Goal: Task Accomplishment & Management: Manage account settings

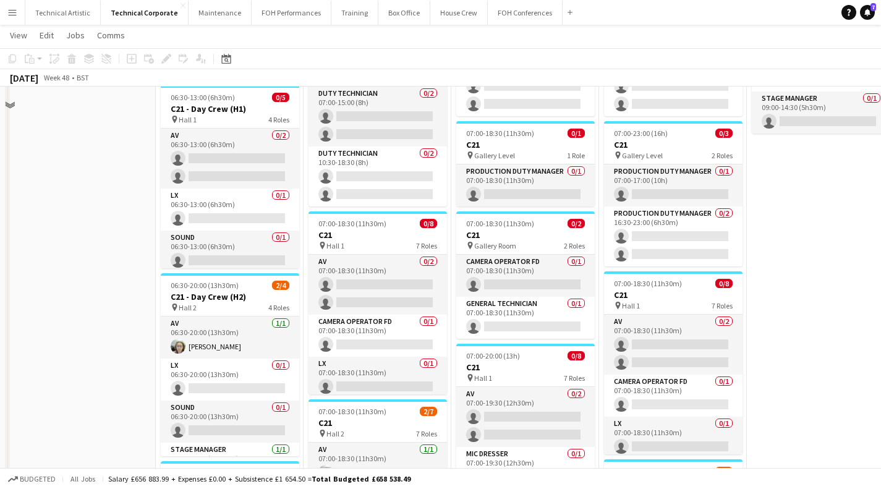
scroll to position [97, 0]
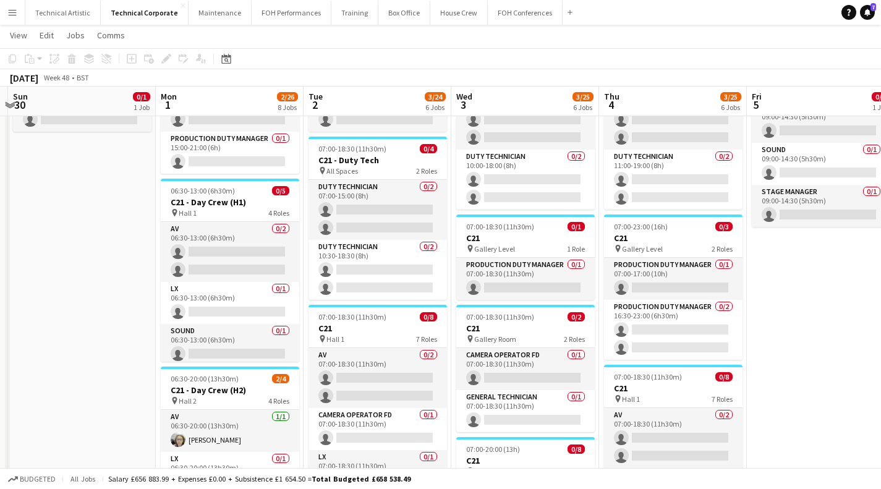
click at [205, 252] on app-card-role "AV 0/2 06:30-13:00 (6h30m) single-neutral-actions single-neutral-actions" at bounding box center [230, 252] width 139 height 60
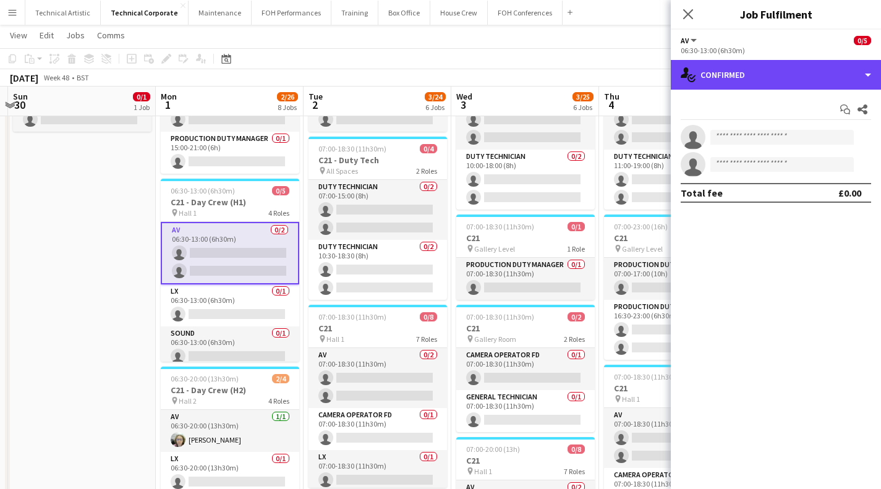
click at [787, 74] on div "single-neutral-actions-check-2 Confirmed" at bounding box center [776, 75] width 210 height 30
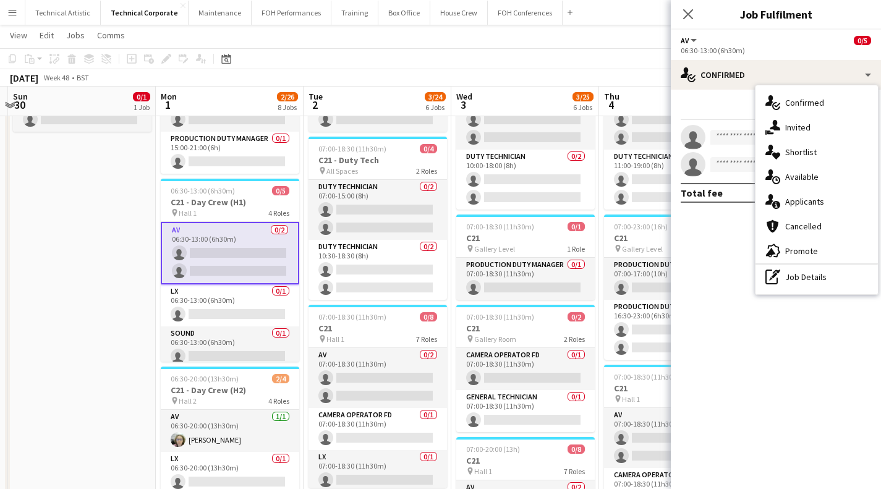
click at [807, 170] on div "single-neutral-actions-upload Available" at bounding box center [817, 176] width 122 height 25
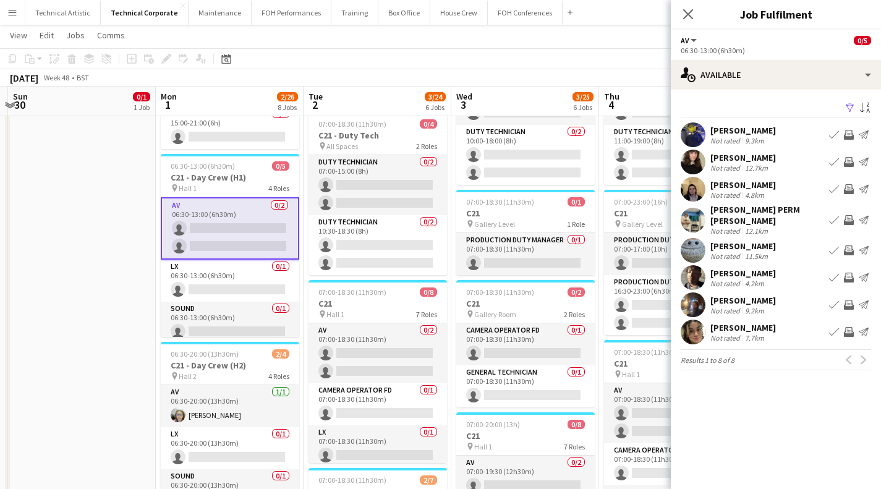
scroll to position [121, 0]
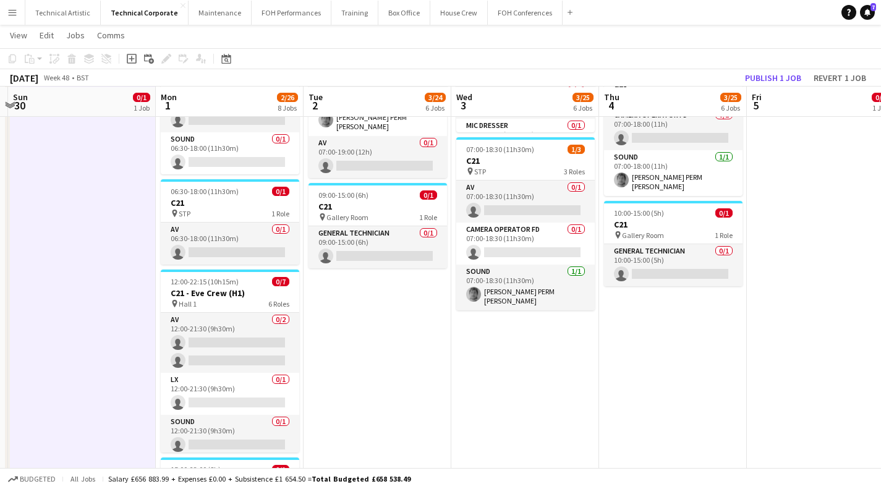
scroll to position [41, 0]
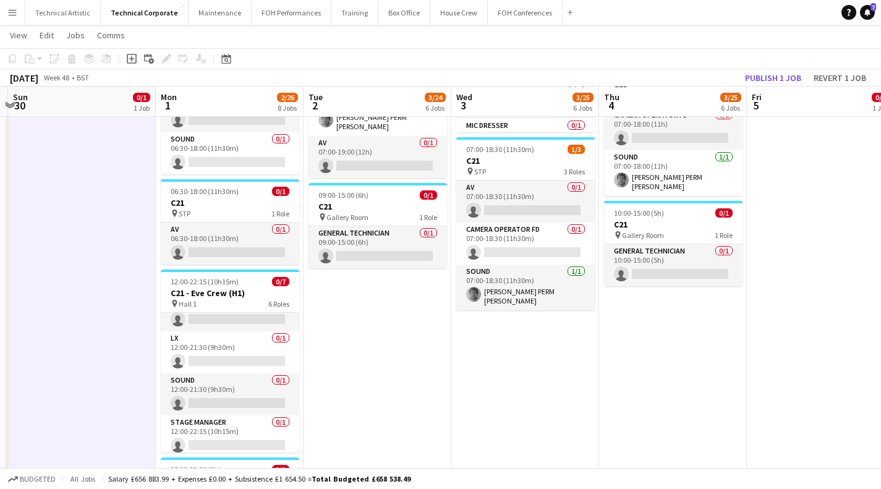
click at [252, 354] on app-card-role "LX 0/1 12:00-21:30 (9h30m) single-neutral-actions" at bounding box center [230, 352] width 139 height 42
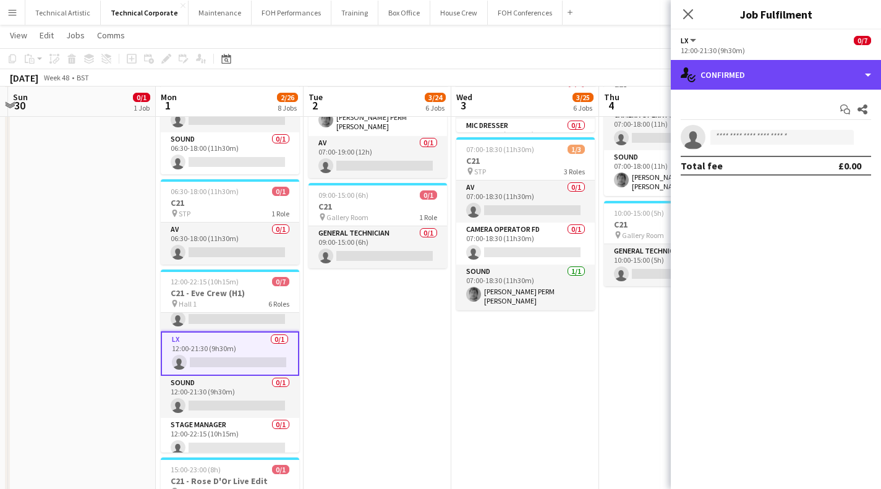
click at [794, 65] on div "single-neutral-actions-check-2 Confirmed" at bounding box center [776, 75] width 210 height 30
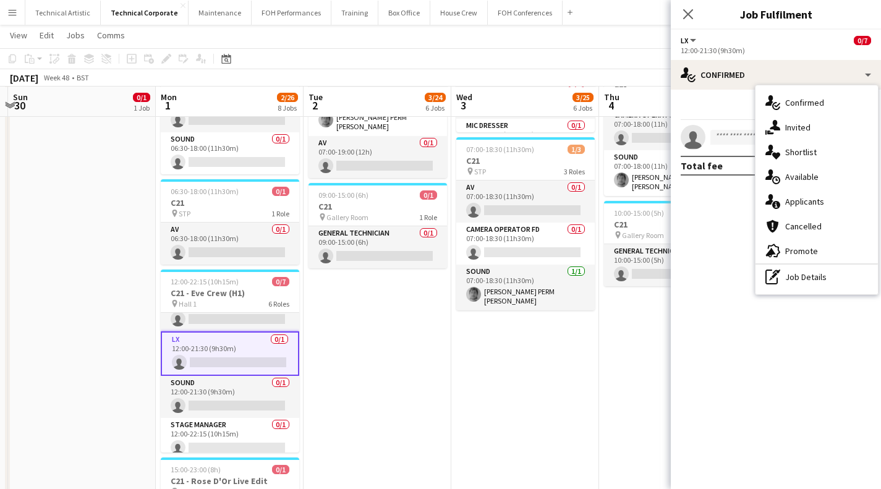
click at [803, 179] on span "Available" at bounding box center [801, 176] width 33 height 11
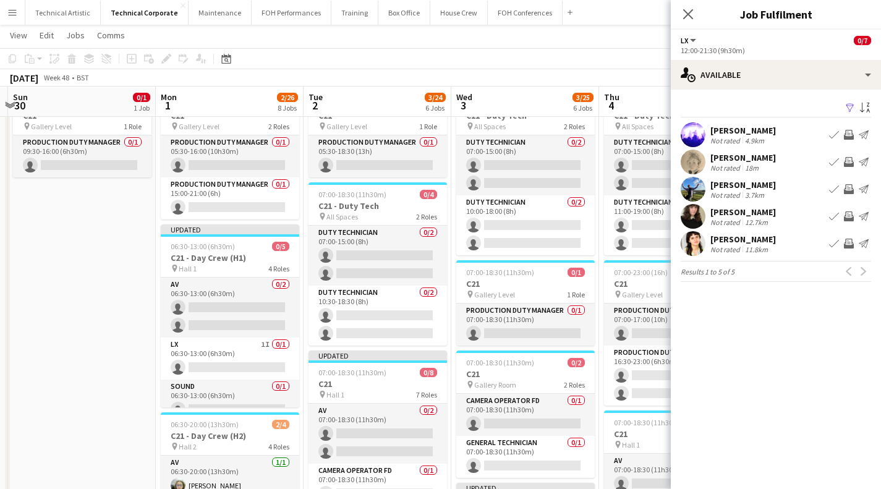
scroll to position [0, 0]
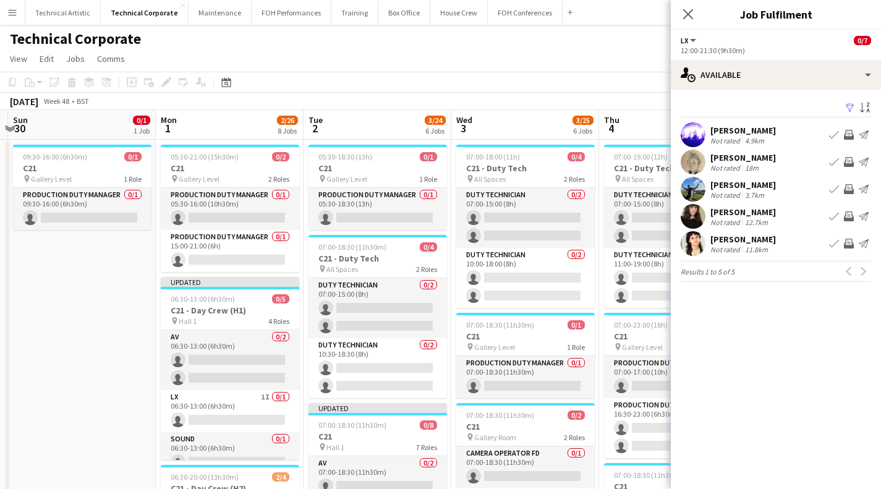
click at [433, 87] on app-toolbar "Copy Paste Paste Ctrl+V Paste with crew Ctrl+Shift+V Paste linked Job [GEOGRAPH…" at bounding box center [440, 82] width 881 height 21
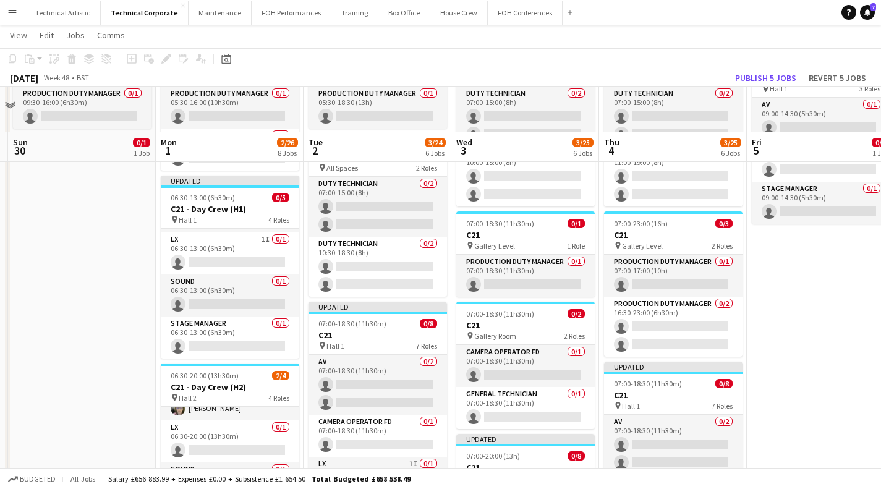
scroll to position [150, 0]
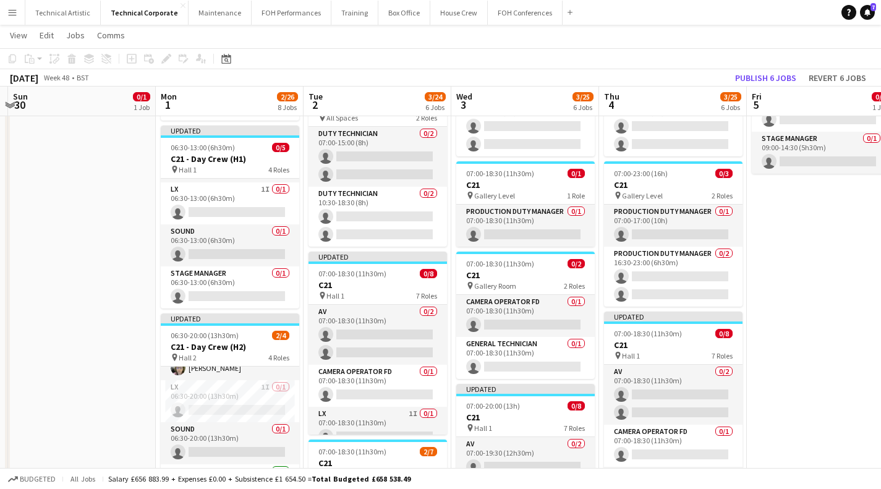
drag, startPoint x: 198, startPoint y: 287, endPoint x: 183, endPoint y: 287, distance: 15.5
click at [183, 287] on app-card-role "Stage Manager 0/1 06:30-13:00 (6h30m) single-neutral-actions" at bounding box center [230, 288] width 139 height 42
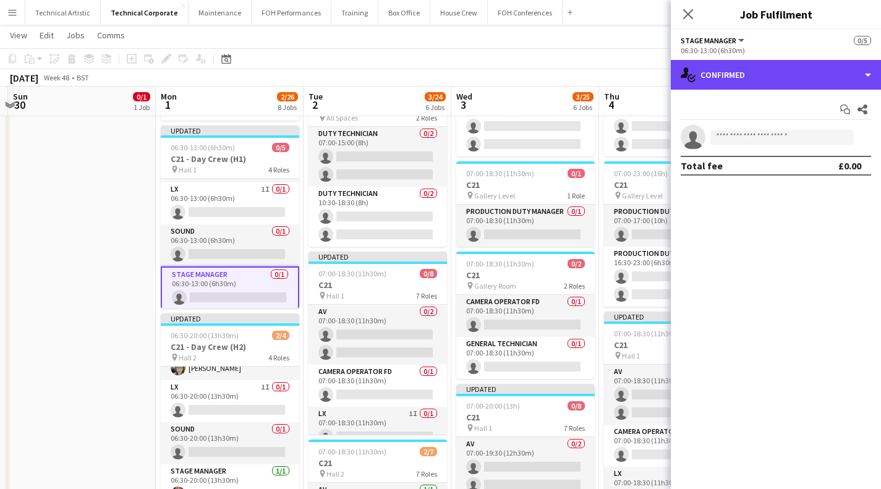
click at [720, 80] on div "single-neutral-actions-check-2 Confirmed" at bounding box center [776, 75] width 210 height 30
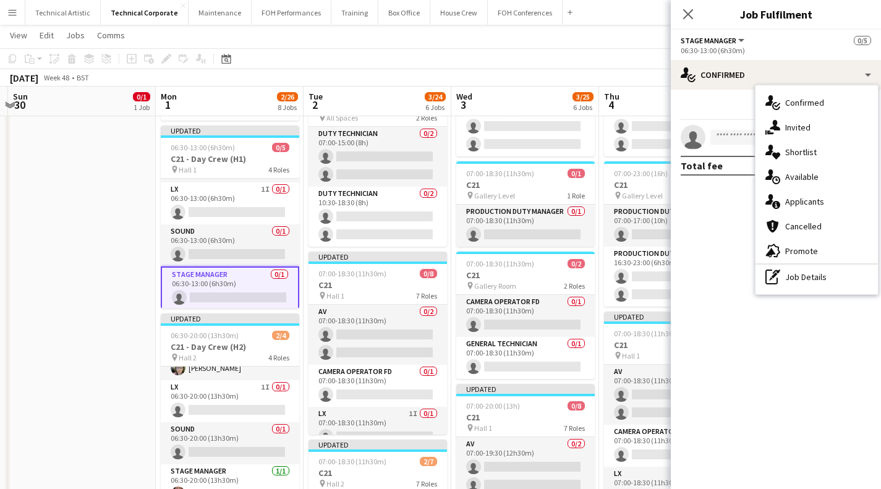
click at [794, 184] on div "single-neutral-actions-upload Available" at bounding box center [817, 176] width 122 height 25
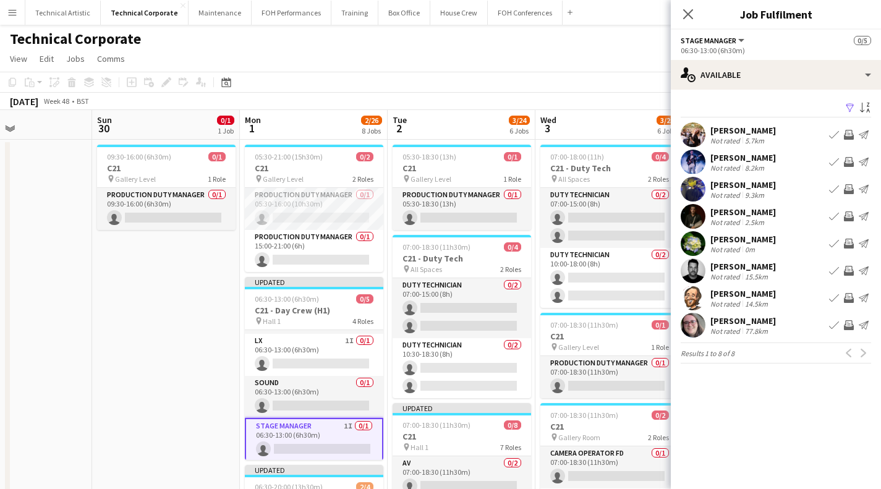
scroll to position [0, 351]
click at [478, 83] on app-toolbar "Copy Paste Paste Ctrl+V Paste with crew Ctrl+Shift+V Paste linked Job [GEOGRAPH…" at bounding box center [440, 82] width 881 height 21
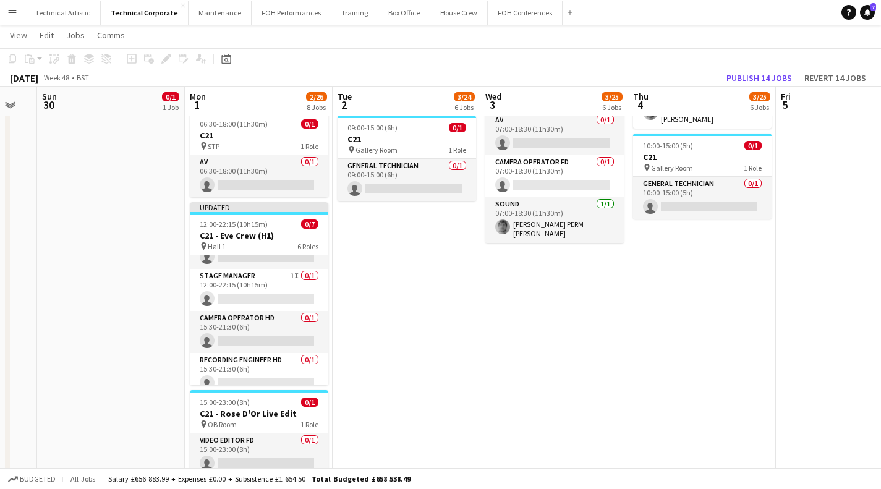
scroll to position [0, 0]
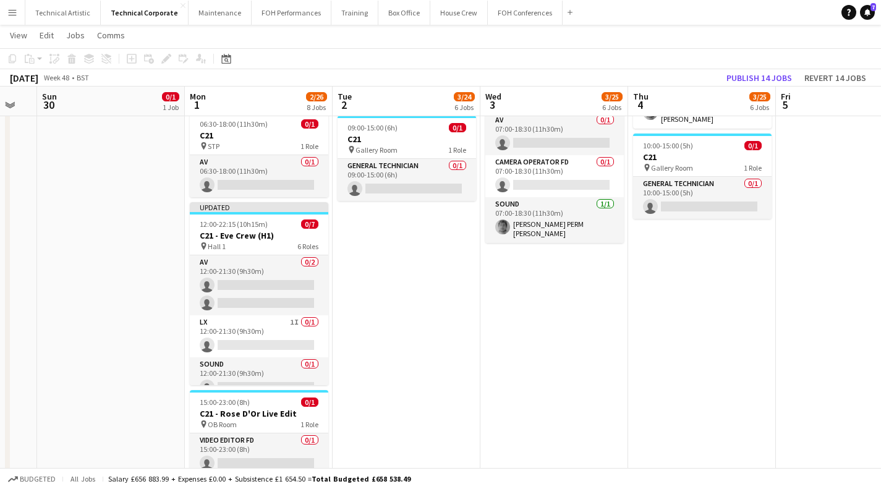
click at [215, 285] on app-card-role "AV 0/2 12:00-21:30 (9h30m) single-neutral-actions single-neutral-actions" at bounding box center [259, 285] width 139 height 60
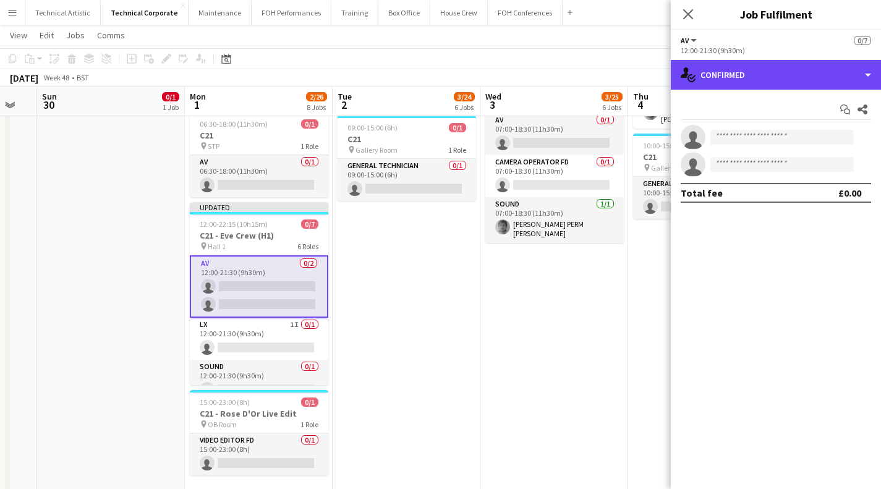
click at [758, 75] on div "single-neutral-actions-check-2 Confirmed" at bounding box center [776, 75] width 210 height 30
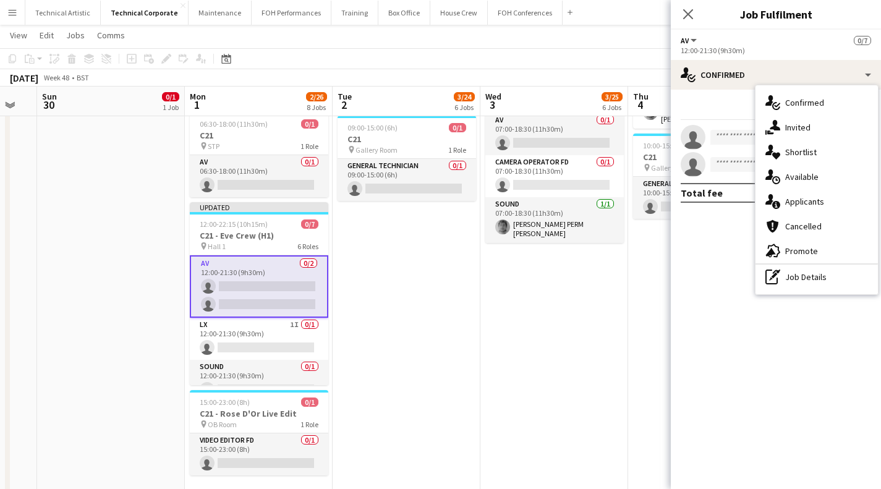
click at [806, 168] on div "single-neutral-actions-upload Available" at bounding box center [817, 176] width 122 height 25
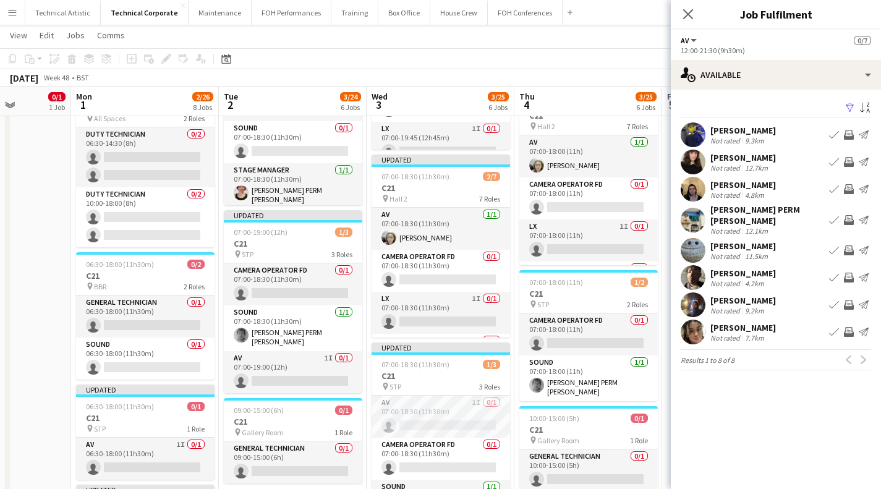
scroll to position [0, 370]
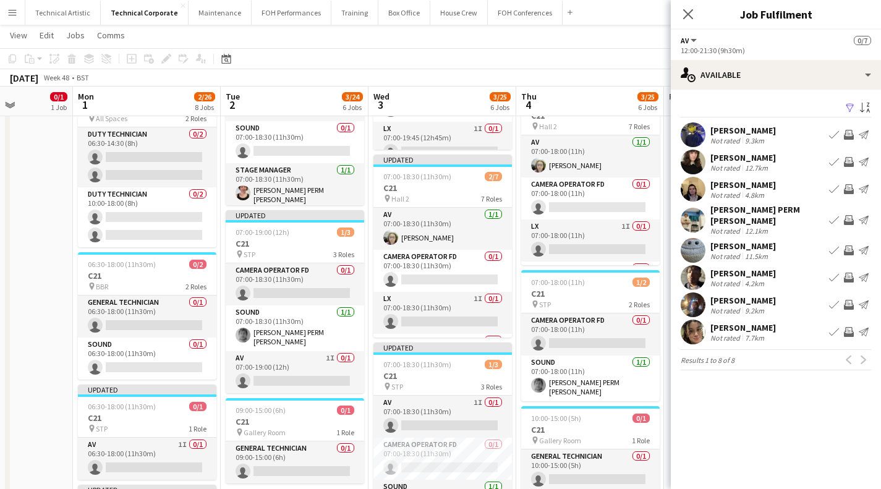
click at [377, 79] on div "[DATE] Week 48 • BST Publish 1 job Revert 1 job" at bounding box center [440, 77] width 881 height 17
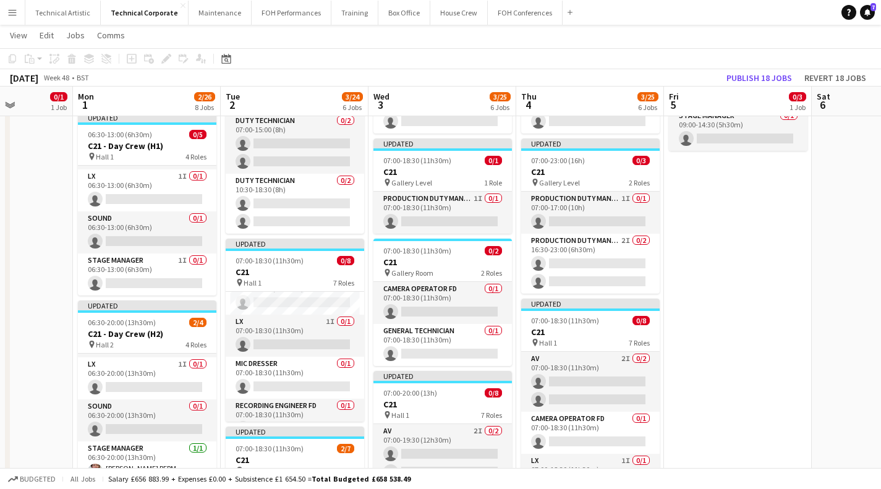
scroll to position [56, 0]
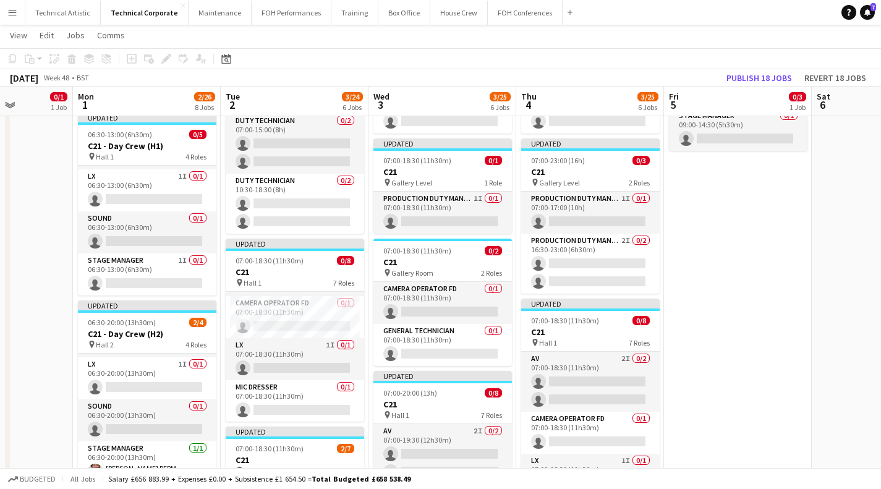
click at [258, 395] on app-card-role "Mic Dresser 0/1 07:00-18:30 (11h30m) single-neutral-actions" at bounding box center [295, 401] width 139 height 42
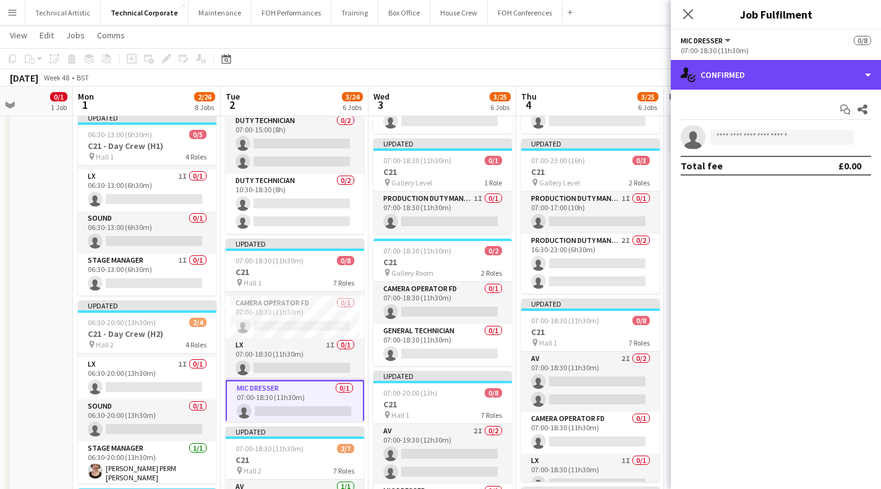
click at [753, 81] on div "single-neutral-actions-check-2 Confirmed" at bounding box center [776, 75] width 210 height 30
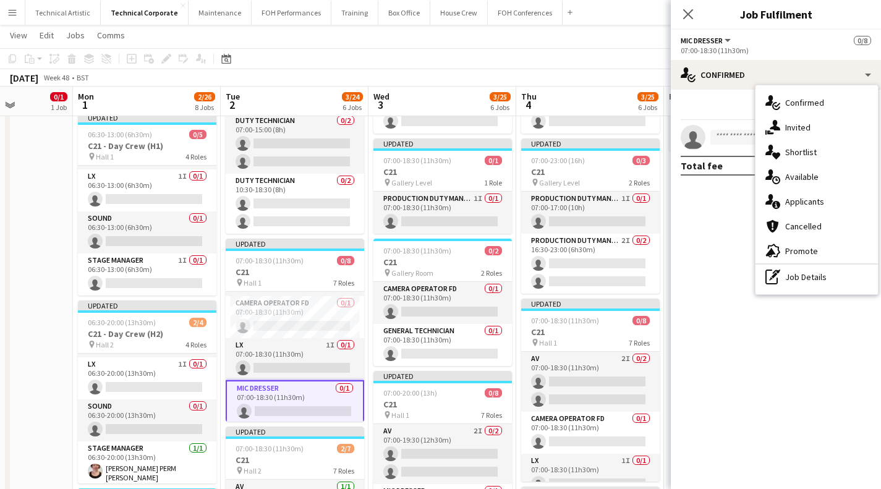
click at [811, 170] on div "single-neutral-actions-upload Available" at bounding box center [817, 176] width 122 height 25
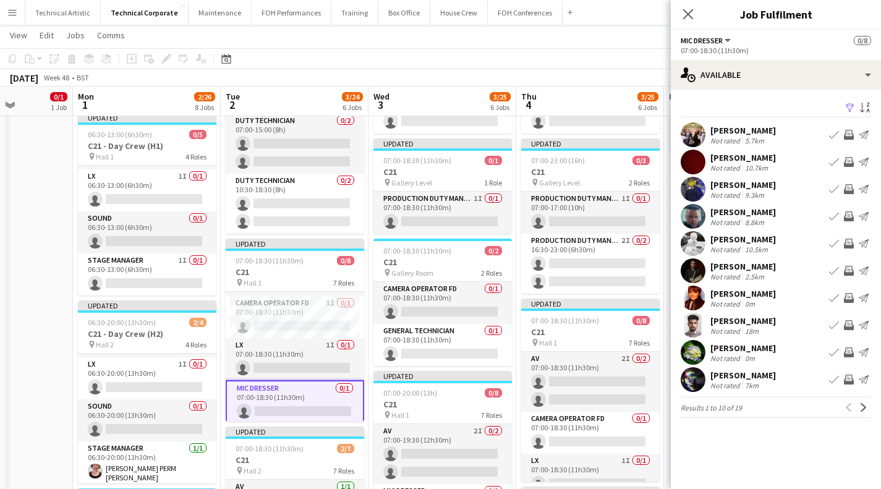
click at [869, 406] on button "Next" at bounding box center [863, 407] width 15 height 15
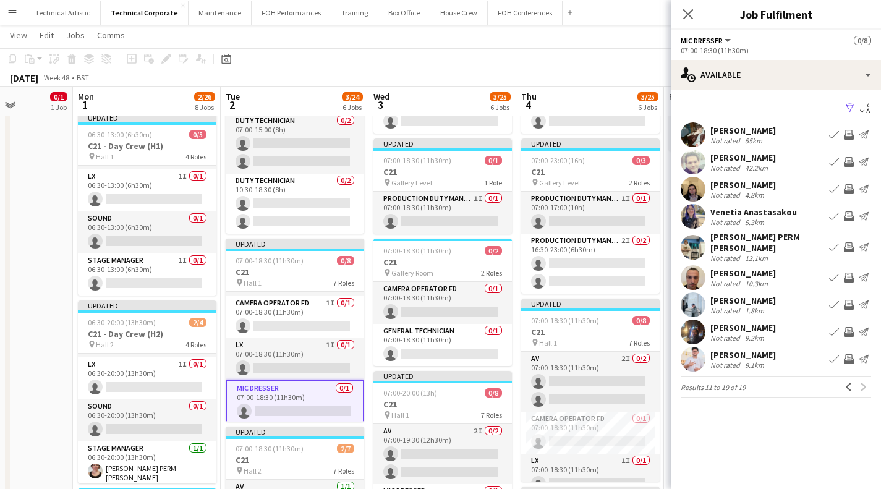
click at [848, 383] on app-icon "Previous" at bounding box center [849, 387] width 9 height 9
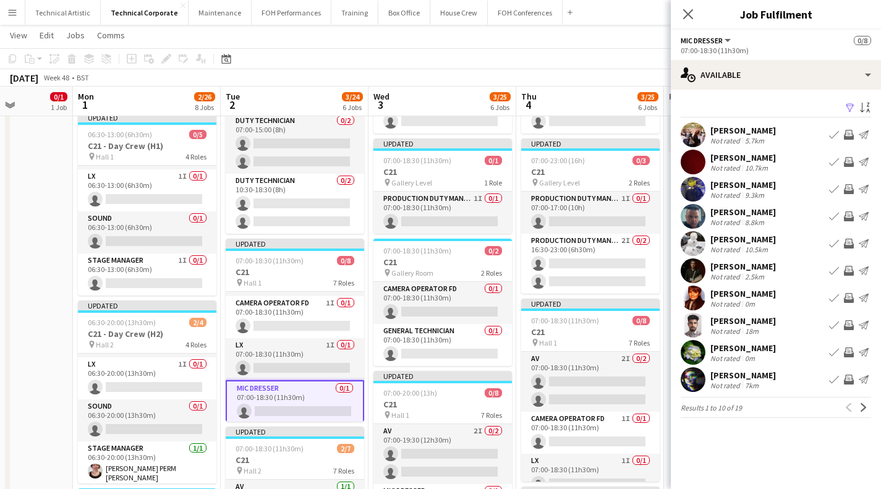
click at [860, 413] on button "Next" at bounding box center [863, 407] width 15 height 15
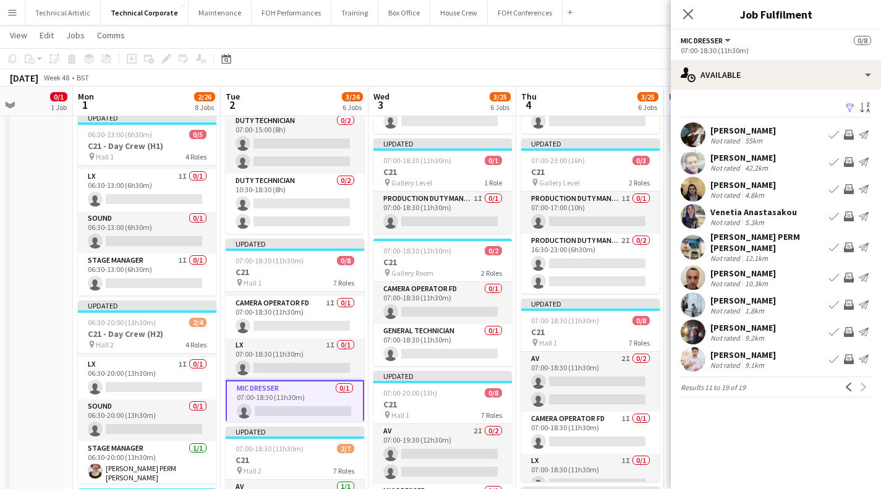
click at [575, 49] on app-toolbar "Copy Paste Paste Ctrl+V Paste with crew Ctrl+Shift+V Paste linked Job [GEOGRAPH…" at bounding box center [440, 58] width 881 height 21
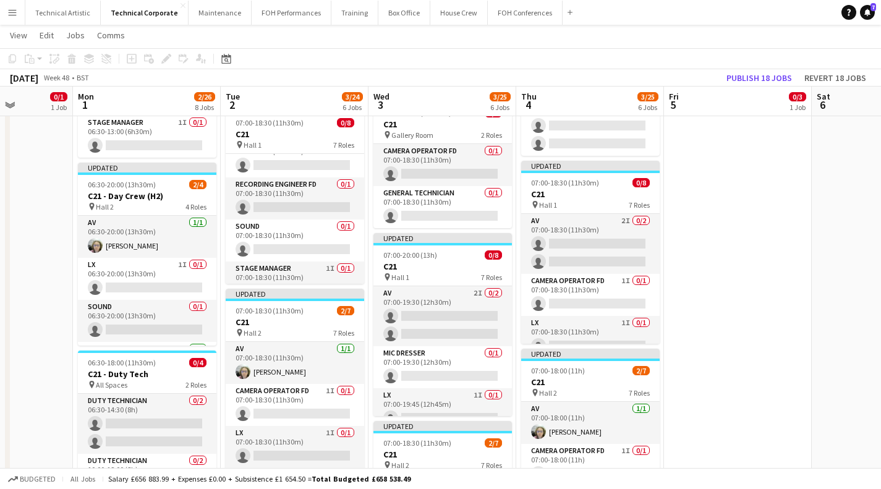
scroll to position [163, 0]
click at [279, 238] on app-card-role "Sound 0/1 07:00-18:30 (11h30m) single-neutral-actions" at bounding box center [295, 240] width 139 height 42
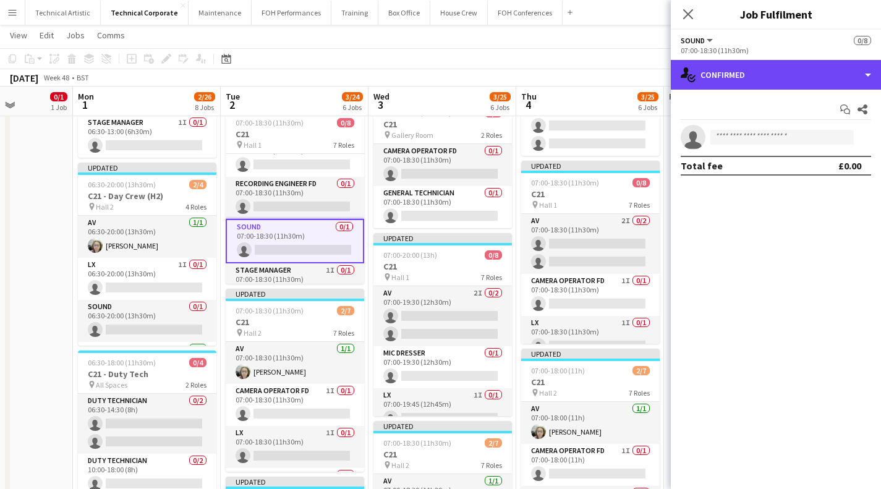
click at [736, 72] on div "single-neutral-actions-check-2 Confirmed" at bounding box center [776, 75] width 210 height 30
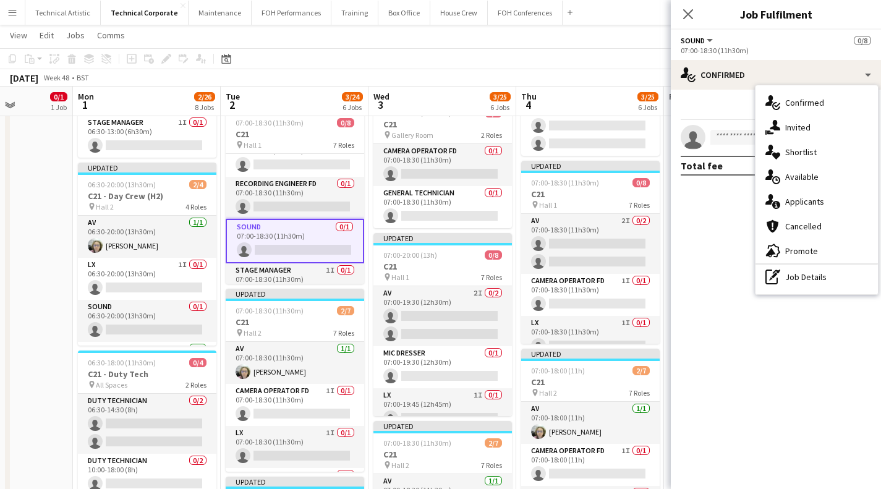
click at [798, 184] on div "single-neutral-actions-upload Available" at bounding box center [817, 176] width 122 height 25
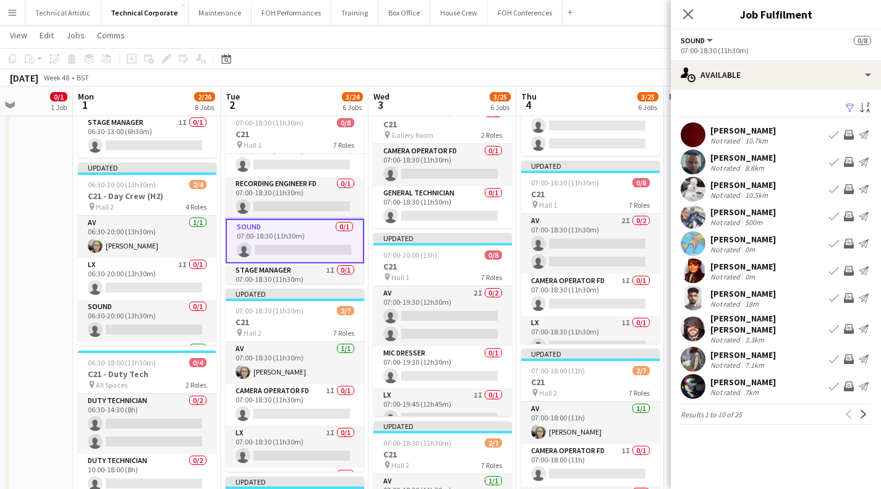
click at [874, 408] on app-available-tab "Filter Sort asc [PERSON_NAME] Not rated 10.7km Book crew Invite crew Send notif…" at bounding box center [776, 262] width 210 height 325
click at [863, 410] on app-icon "Next" at bounding box center [864, 414] width 9 height 9
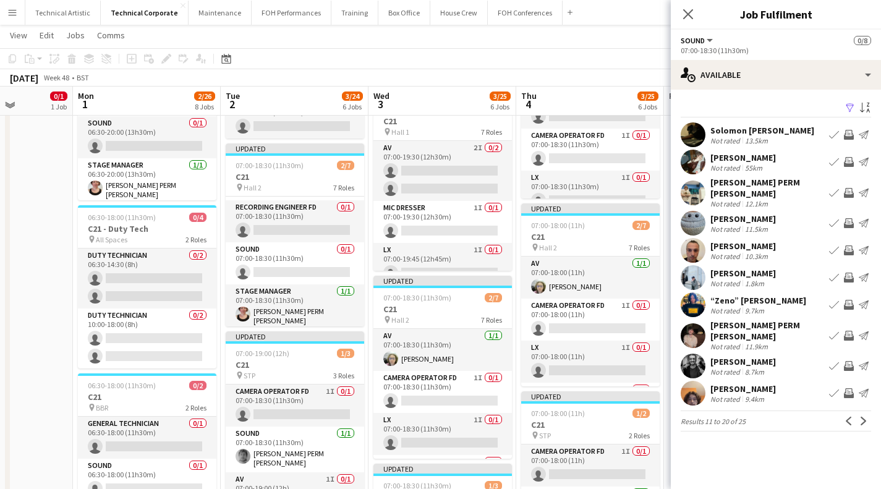
scroll to position [456, 0]
click at [288, 223] on app-card-role "Recording Engineer FD 0/1 07:00-18:30 (11h30m) single-neutral-actions" at bounding box center [295, 222] width 139 height 42
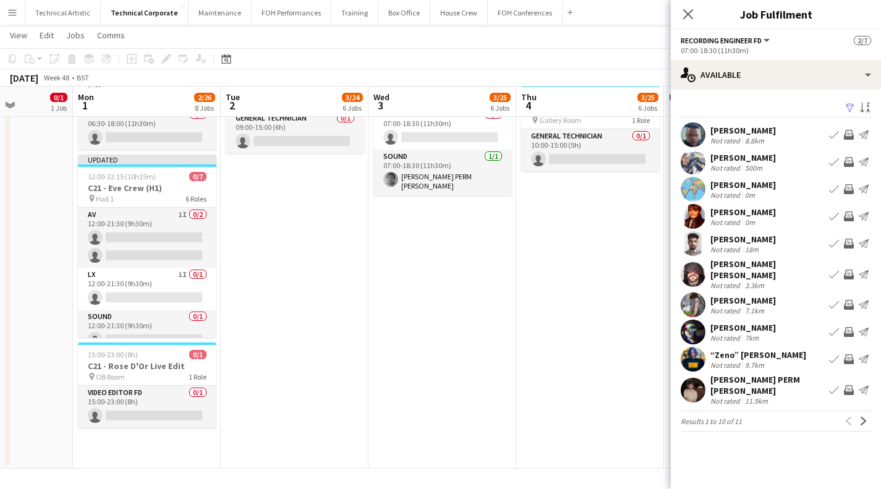
scroll to position [140, 0]
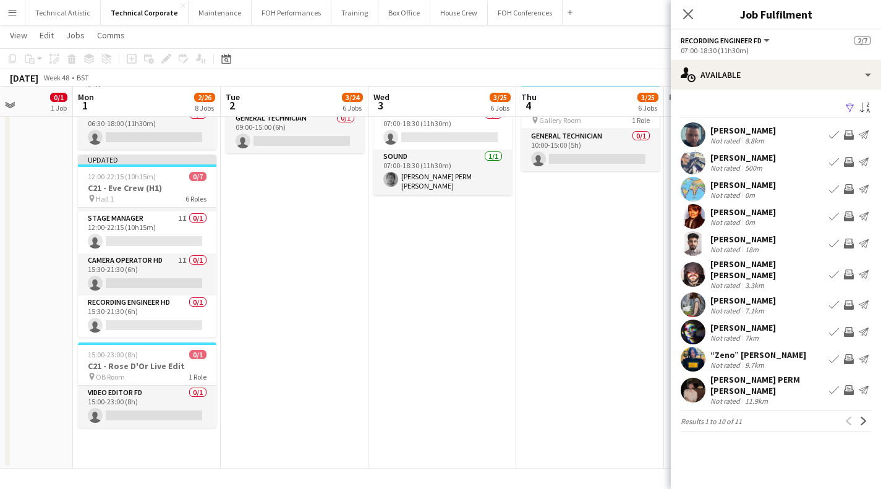
click at [156, 310] on app-card-role "Recording Engineer HD 0/1 15:30-21:30 (6h) single-neutral-actions" at bounding box center [147, 317] width 139 height 42
